Goal: Navigation & Orientation: Go to known website

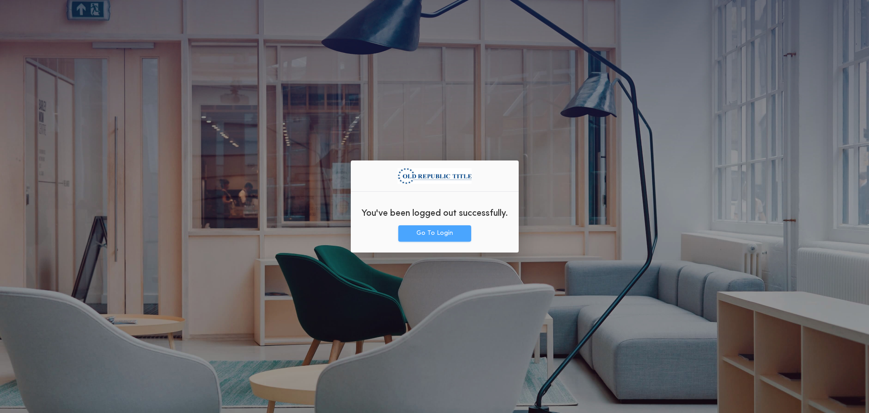
click at [442, 231] on button "Go To Login" at bounding box center [435, 233] width 73 height 16
